Goal: Information Seeking & Learning: Stay updated

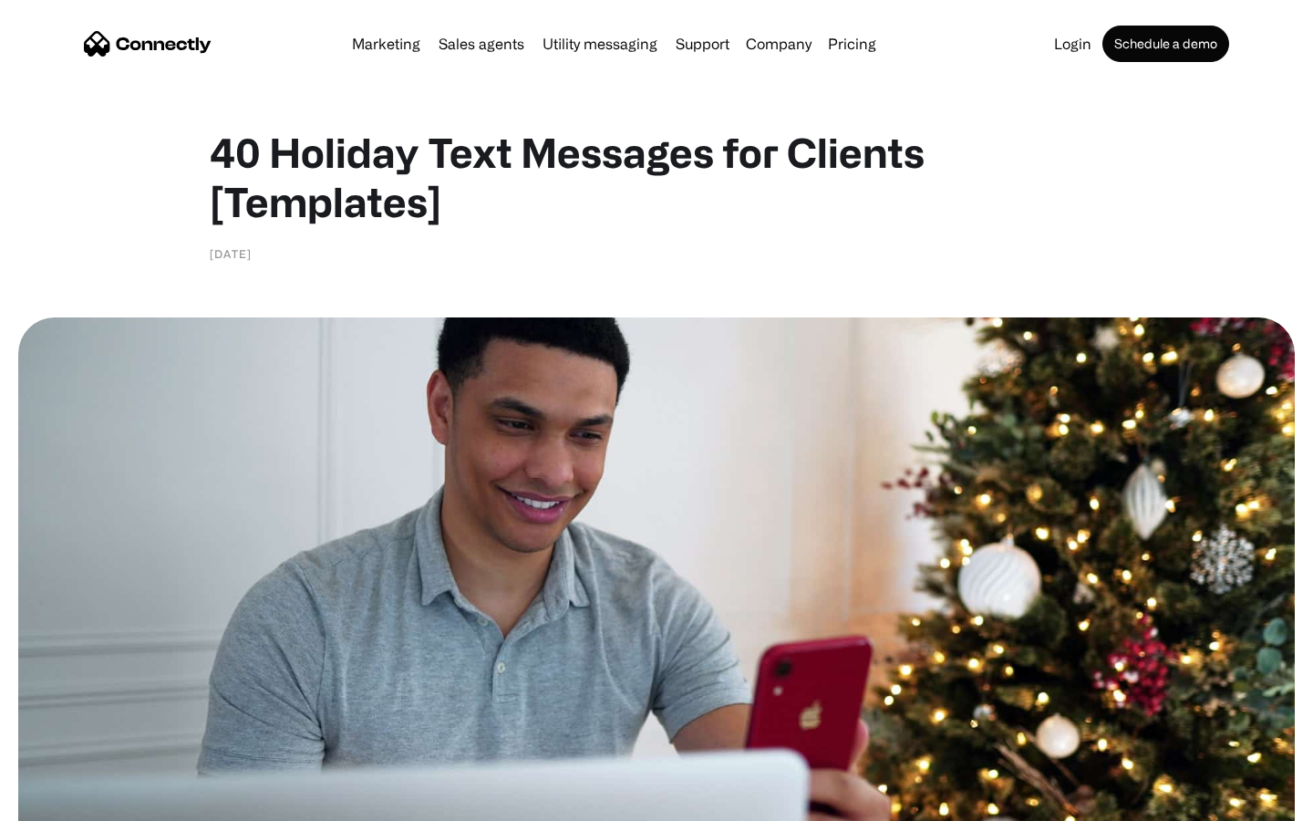
scroll to position [3748, 0]
